Goal: Communication & Community: Ask a question

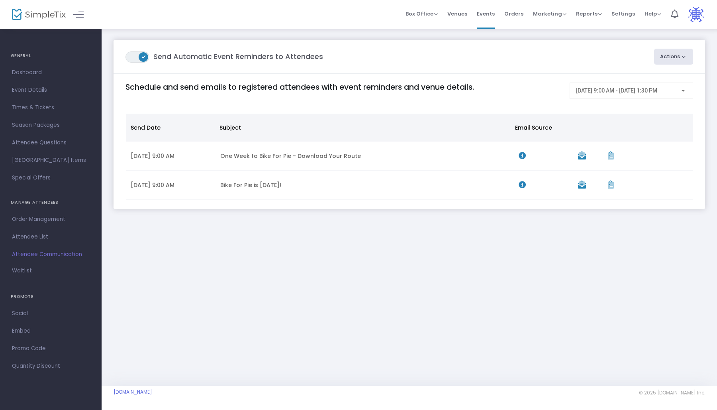
click at [676, 58] on button "Actions" at bounding box center [673, 57] width 39 height 16
click at [652, 89] on li "Post-Event Email" at bounding box center [652, 94] width 84 height 16
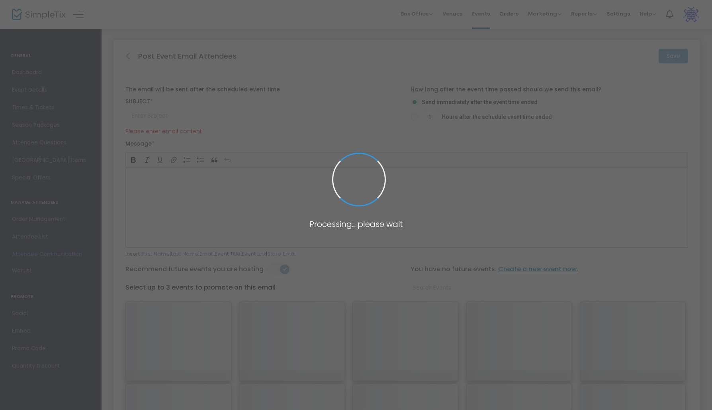
type input "Tell Us About Your Bike for Pie 2025 Experience"
type input "1"
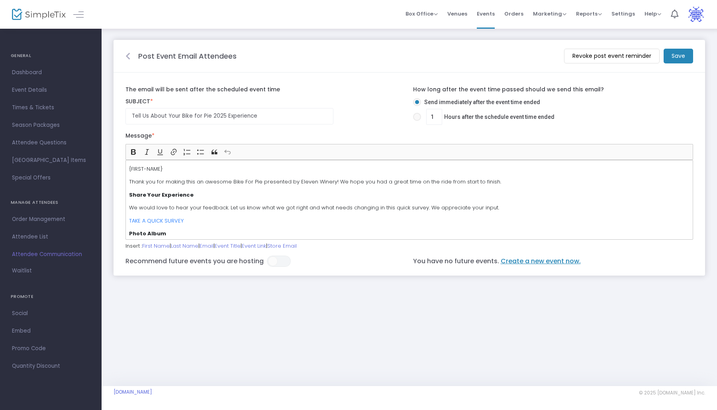
click at [353, 183] on p "Thank you for making this an awesome Bike For Pie presented by Eleven Winery! W…" at bounding box center [409, 182] width 561 height 8
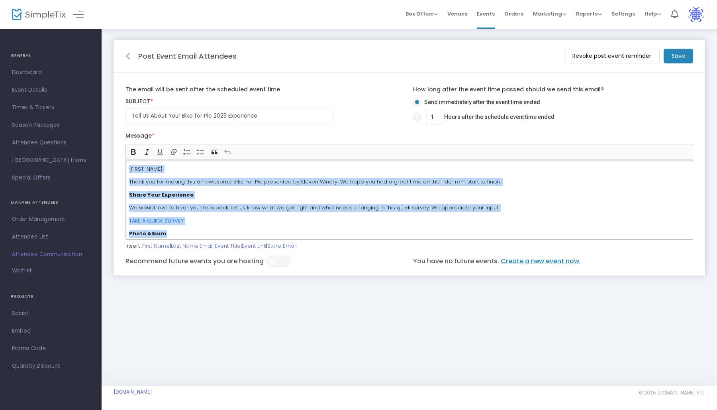
copy div "{FIRST-NAME} Thank you for making this an awesome Bike For Pie presented by Ele…"
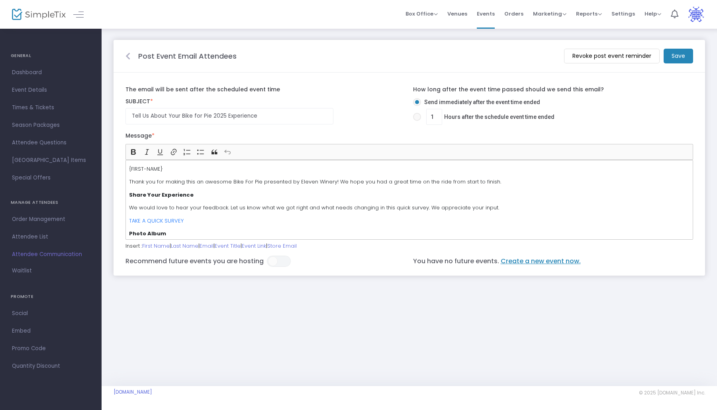
click at [128, 60] on div at bounding box center [128, 56] width 13 height 10
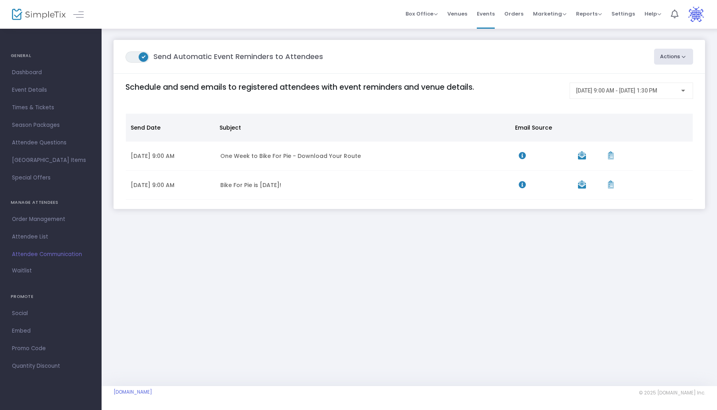
click at [669, 58] on button "Actions" at bounding box center [673, 57] width 39 height 16
click at [659, 73] on li "Create Email Blast" at bounding box center [652, 78] width 84 height 16
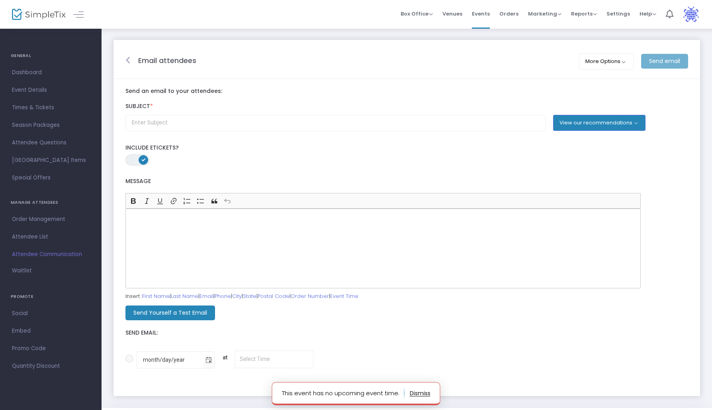
click at [394, 229] on div "Rich Text Editor, main" at bounding box center [384, 248] width 516 height 80
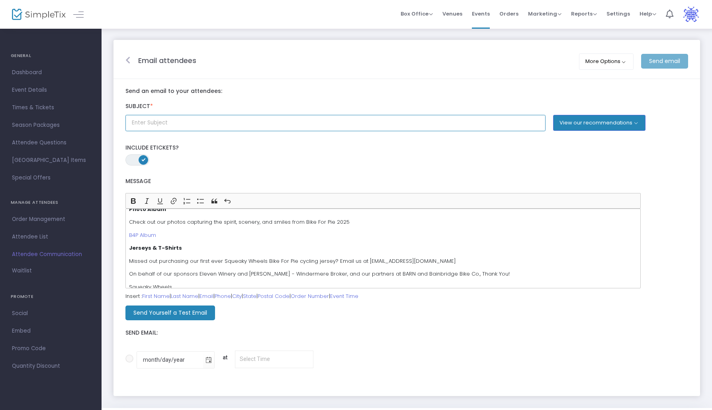
click at [301, 128] on input "text" at bounding box center [336, 123] width 420 height 16
click at [153, 124] on input "Please Provide Bike for Pie Feedback" at bounding box center [336, 123] width 420 height 16
type input "Please Help & Provide Bike for Pie Feedback"
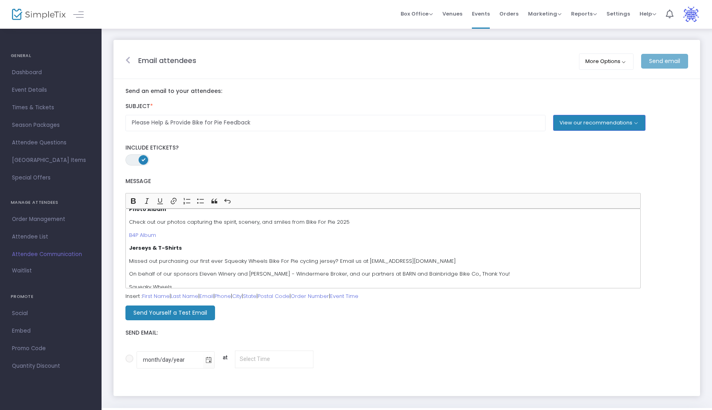
click at [136, 161] on span "ON OFF" at bounding box center [138, 159] width 24 height 11
click at [394, 343] on div "month/day/year at" at bounding box center [407, 359] width 571 height 39
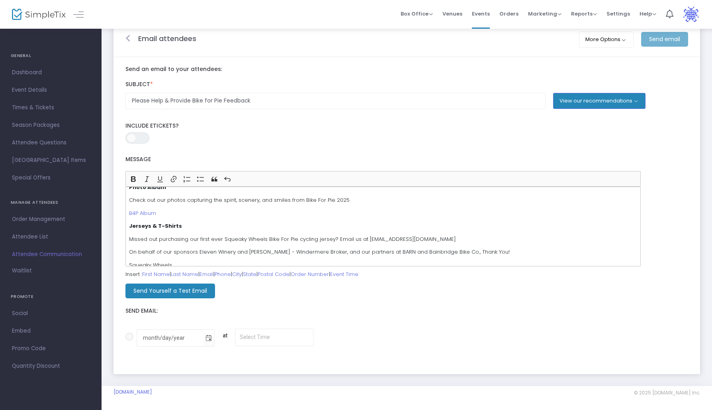
scroll to position [22, 0]
click at [128, 336] on span at bounding box center [130, 336] width 8 height 8
click at [129, 340] on input "month/day/year at" at bounding box center [129, 340] width 0 height 0
radio input "true"
click at [206, 294] on m-button "Send Yourself a Test Email" at bounding box center [171, 290] width 90 height 15
